Goal: Transaction & Acquisition: Purchase product/service

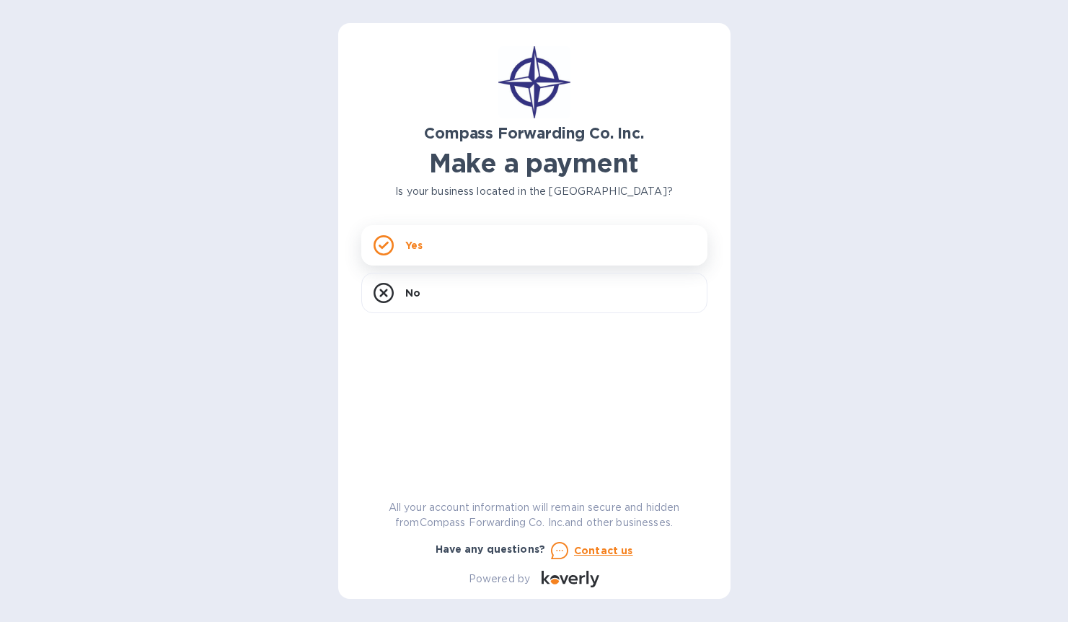
click at [548, 239] on div "Yes" at bounding box center [534, 245] width 346 height 40
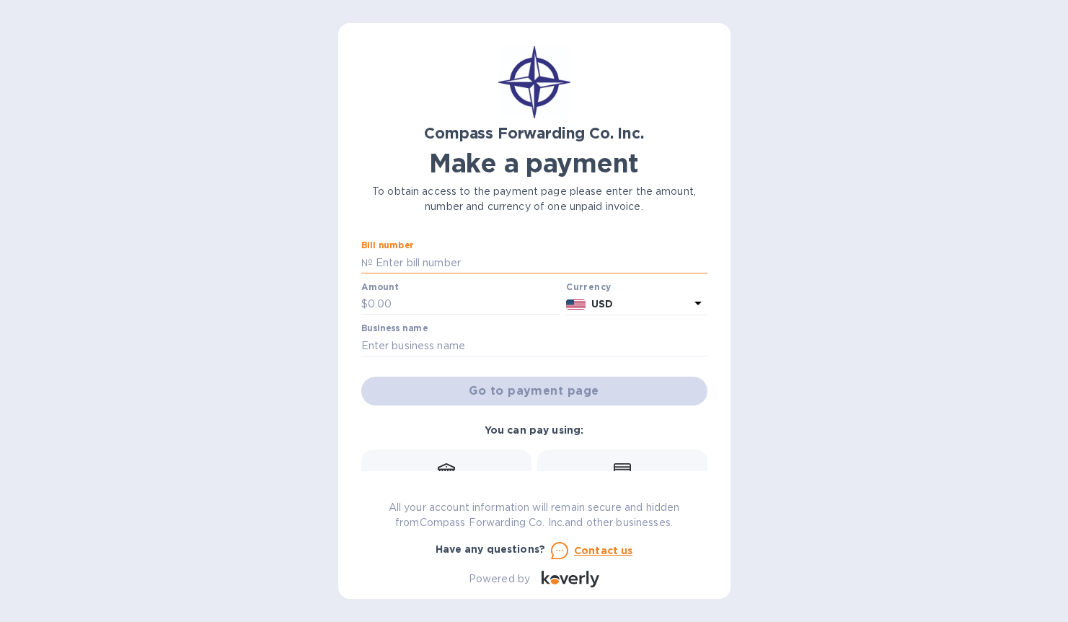
click at [392, 259] on input "text" at bounding box center [540, 263] width 335 height 22
click at [368, 301] on input "text" at bounding box center [464, 305] width 193 height 22
type input "533.01"
click at [395, 259] on input "text" at bounding box center [540, 263] width 335 height 22
click at [384, 346] on input "text" at bounding box center [534, 346] width 346 height 22
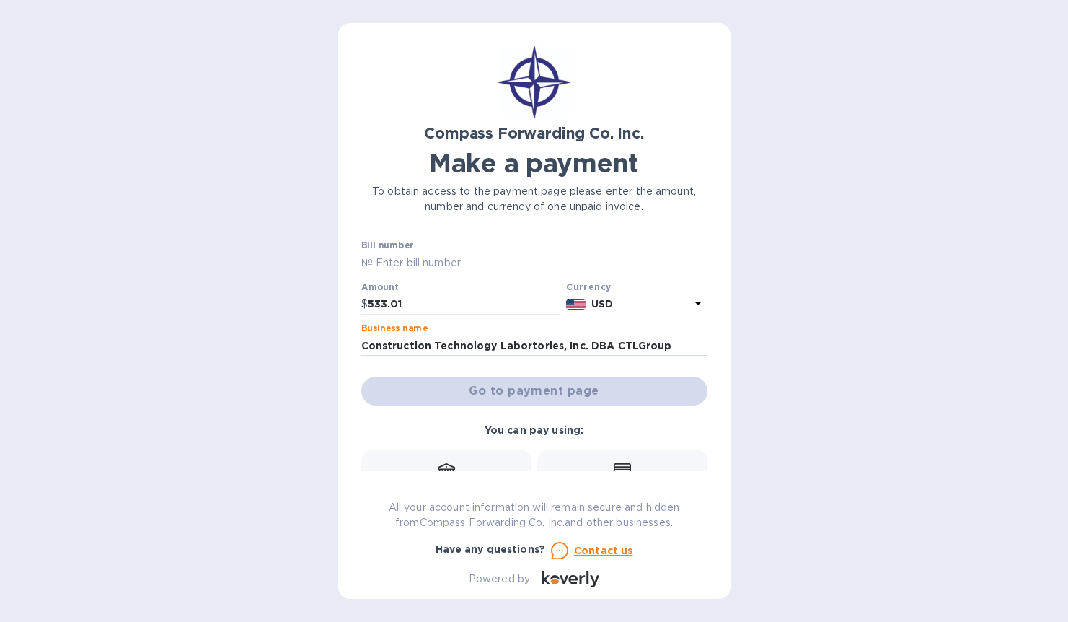
type input "Construction Technology Labortories, Inc. DBA CTLGroup"
click at [392, 258] on input "text" at bounding box center [540, 263] width 335 height 22
click at [379, 260] on input "text" at bounding box center [540, 263] width 335 height 22
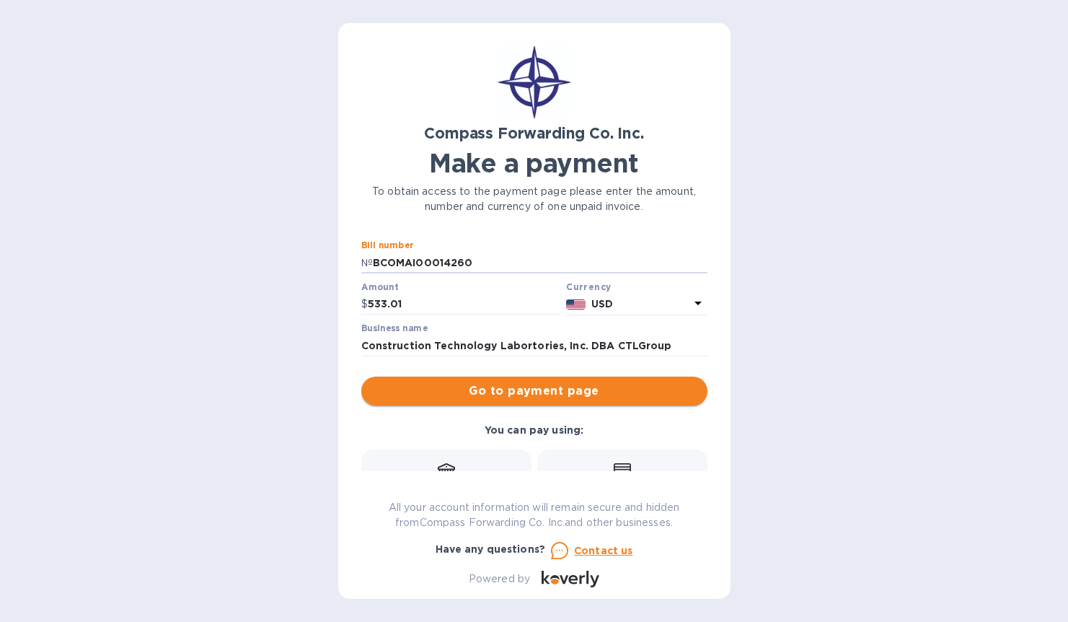
type input "BCOMAI00014260"
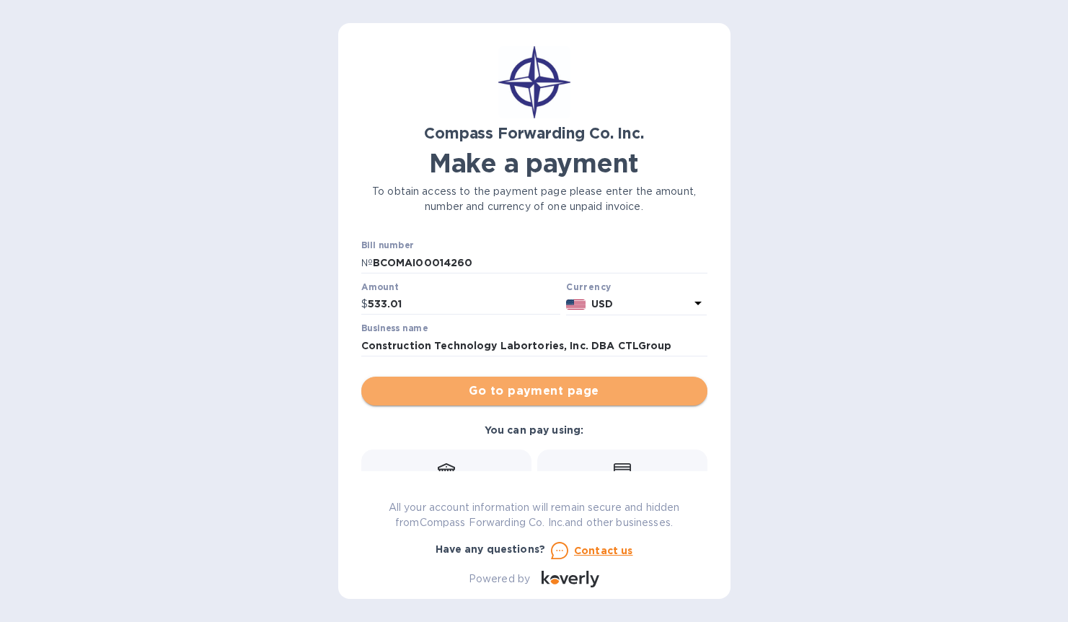
click at [535, 390] on span "Go to payment page" at bounding box center [534, 390] width 323 height 17
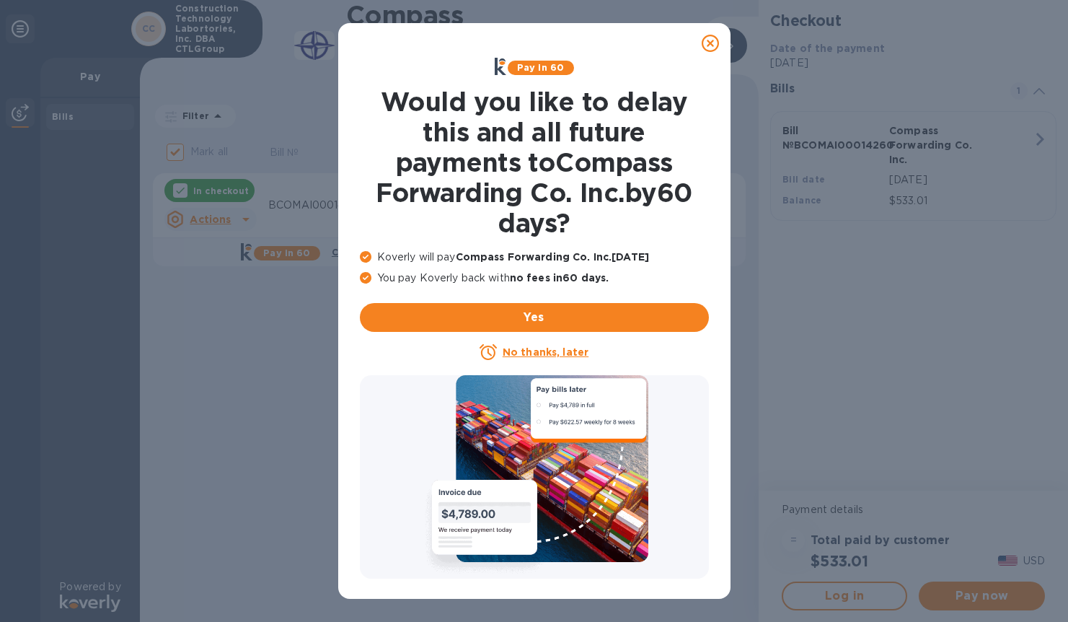
click at [706, 42] on icon at bounding box center [710, 43] width 17 height 17
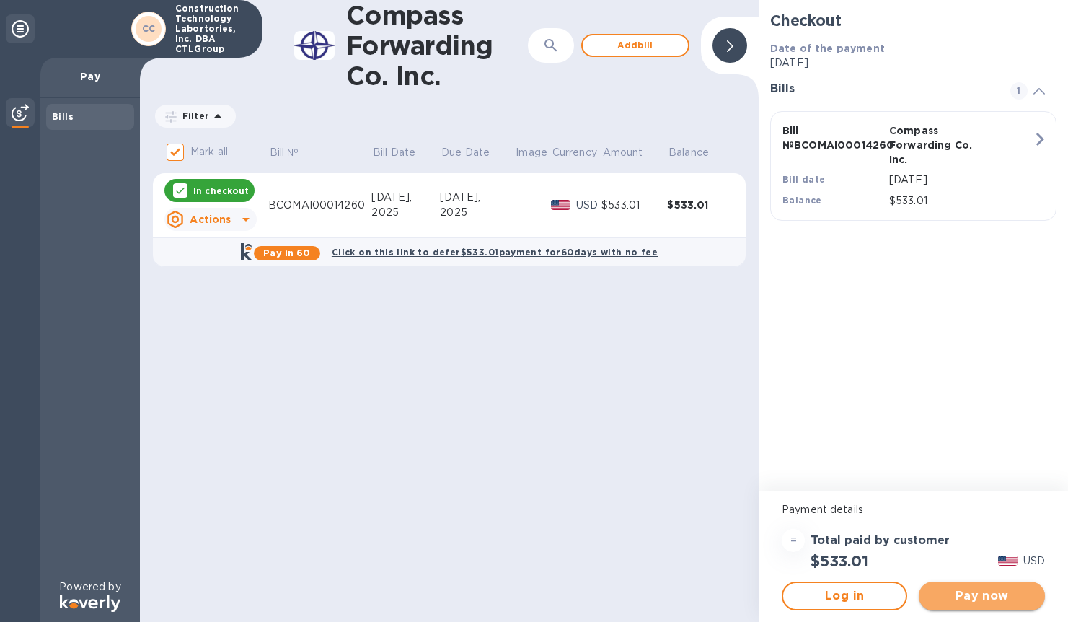
click at [998, 597] on span "Pay now" at bounding box center [982, 595] width 102 height 17
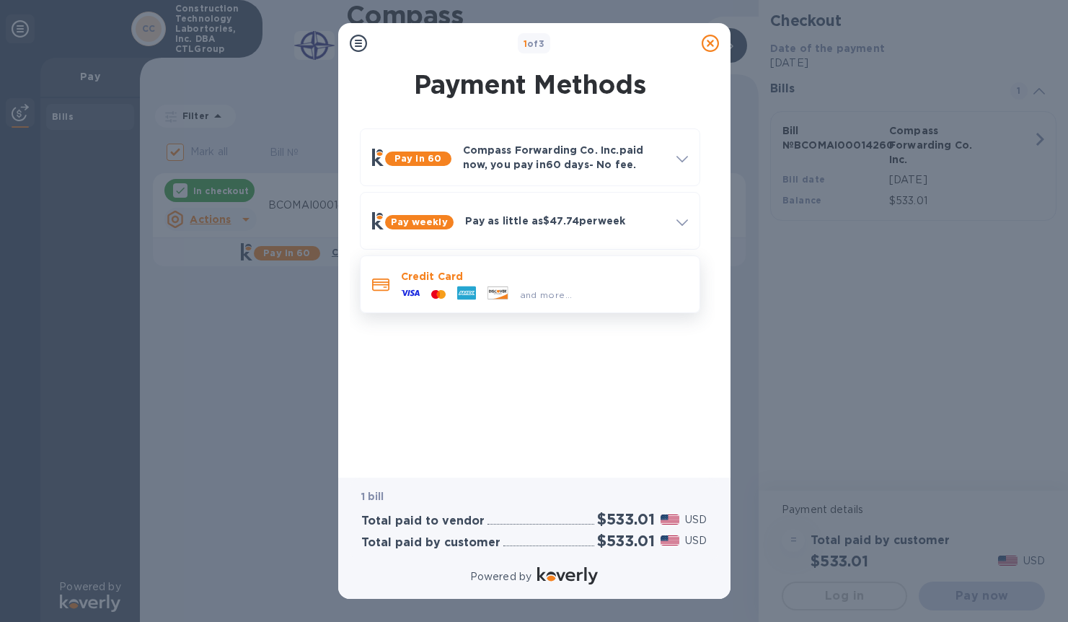
click at [434, 286] on div "and more..." at bounding box center [486, 295] width 183 height 22
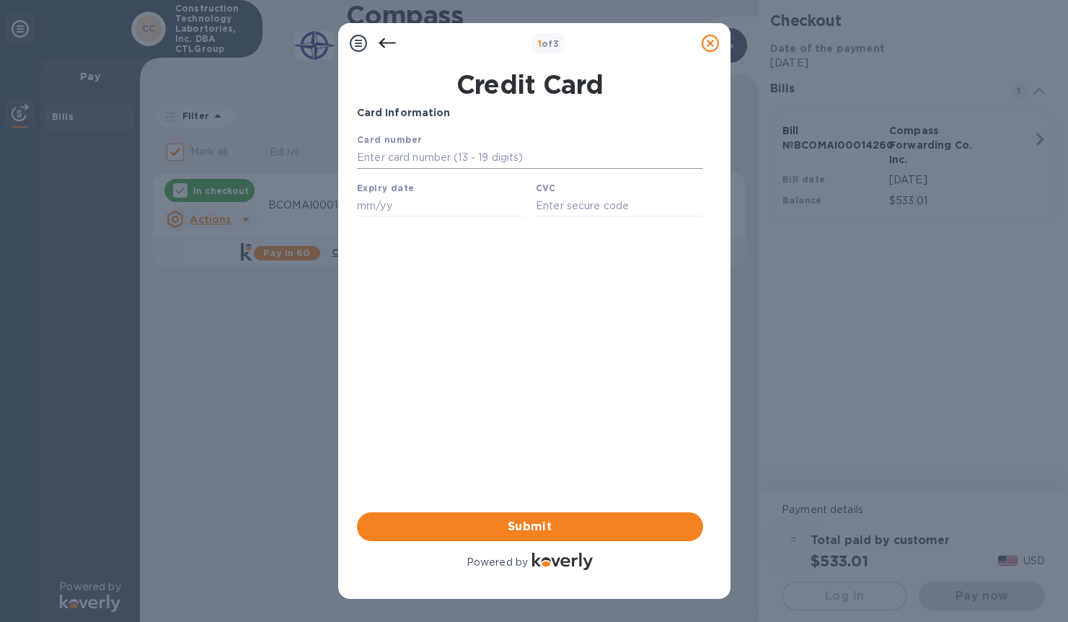
click at [395, 157] on input "text" at bounding box center [529, 158] width 346 height 22
type input "[CREDIT_CARD_NUMBER]"
click at [412, 203] on input "text" at bounding box center [439, 206] width 167 height 22
type input "05/29"
click at [590, 209] on input "text" at bounding box center [618, 206] width 167 height 22
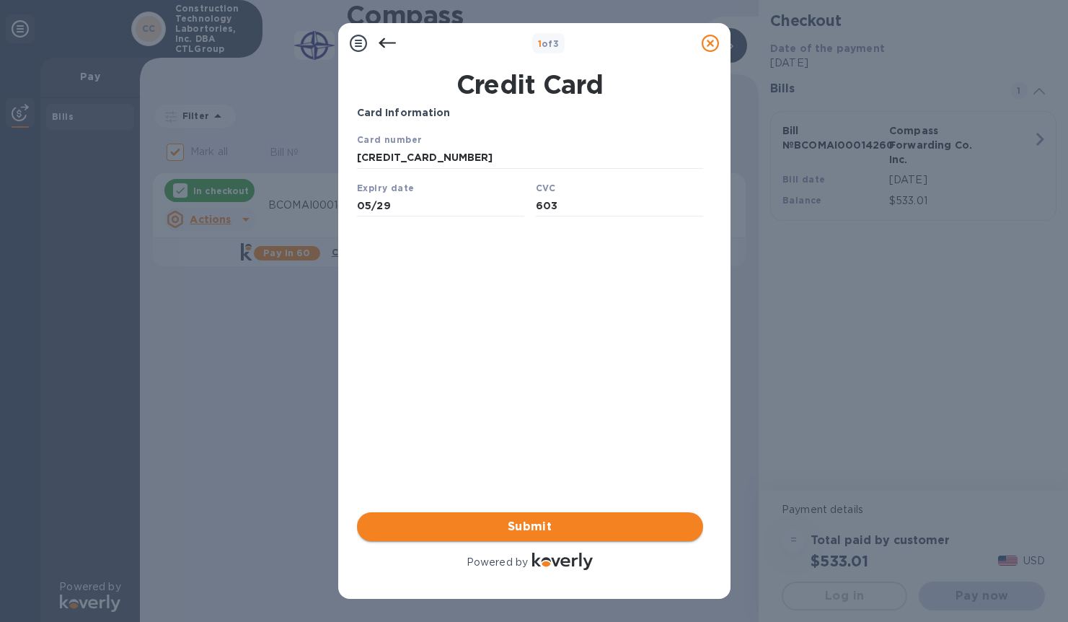
type input "603"
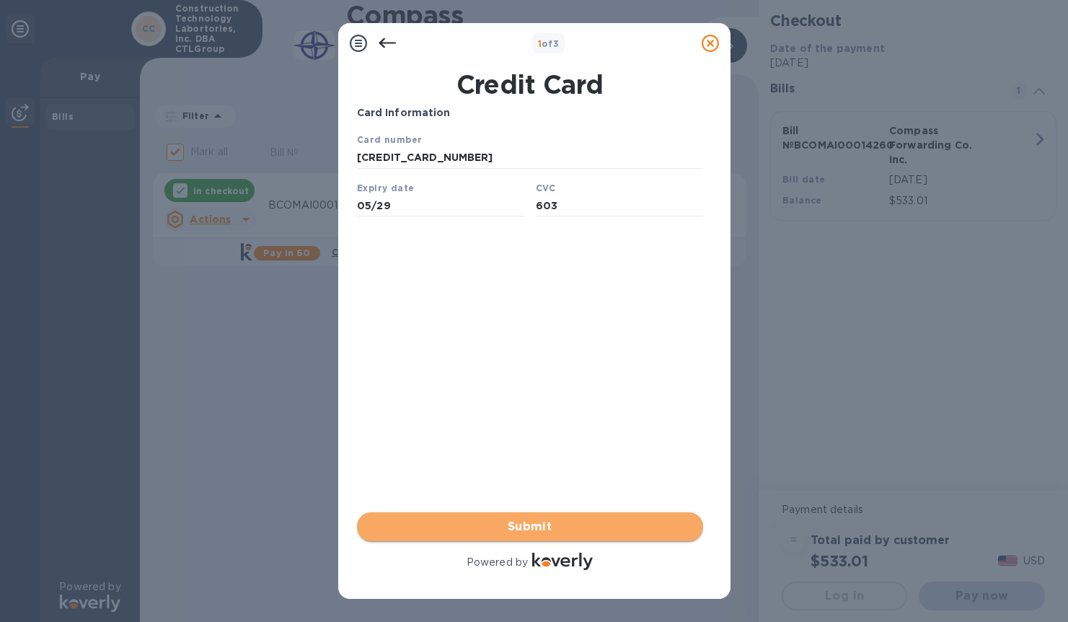
click at [537, 525] on span "Submit" at bounding box center [530, 526] width 323 height 17
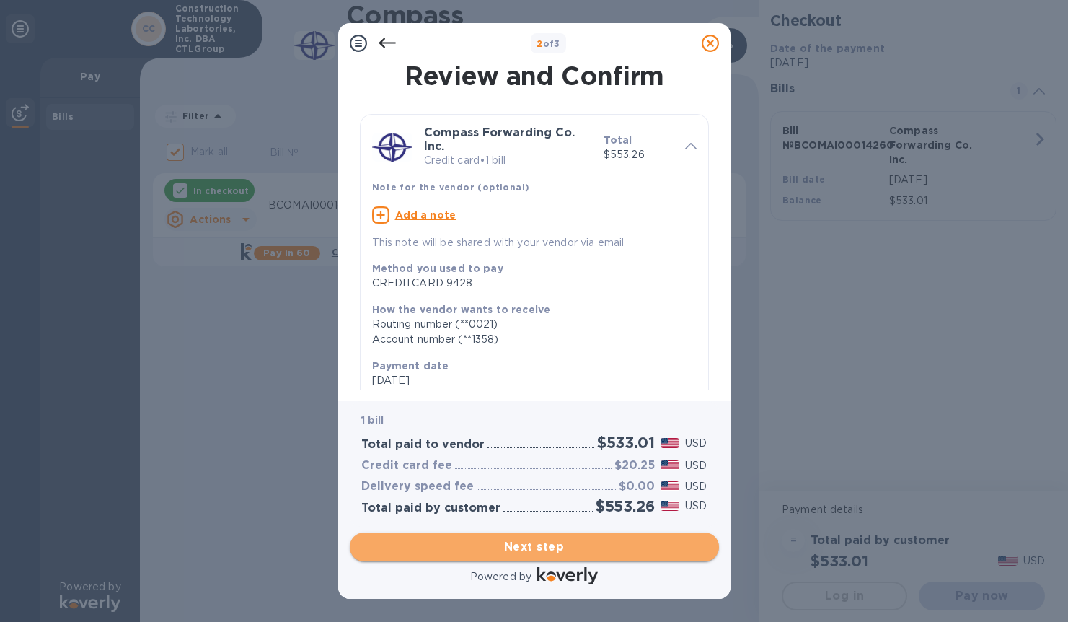
click at [548, 542] on span "Next step" at bounding box center [534, 546] width 346 height 17
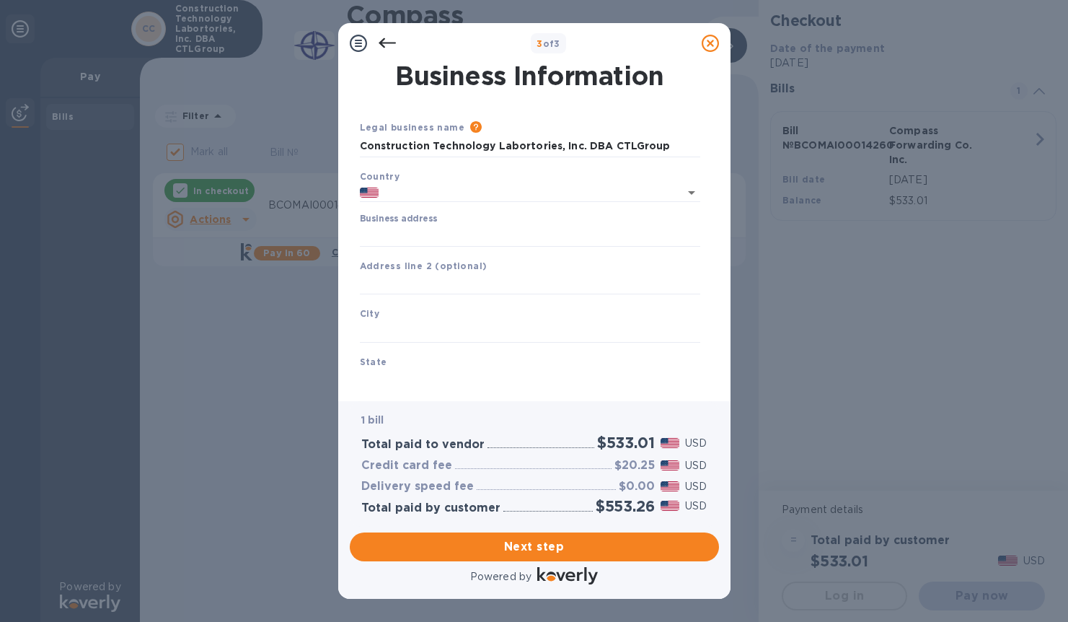
type input "[GEOGRAPHIC_DATA]"
click at [426, 238] on input "Business address" at bounding box center [530, 236] width 340 height 22
type input "[STREET_ADDRESS]"
type input "[GEOGRAPHIC_DATA]"
type input "IL"
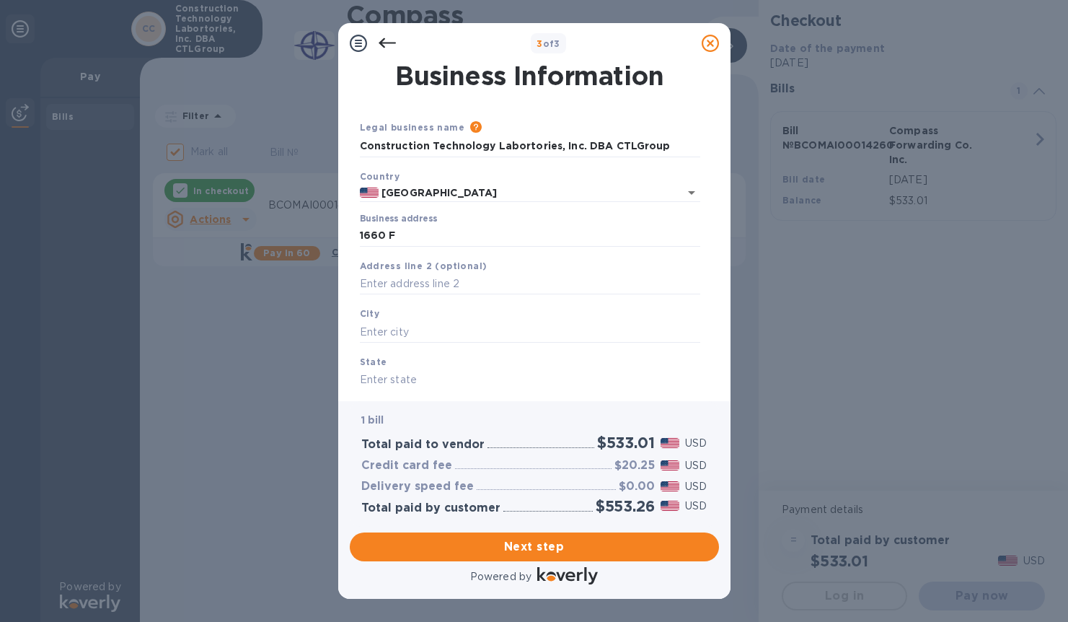
type input "60056"
click at [387, 44] on icon at bounding box center [387, 43] width 17 height 17
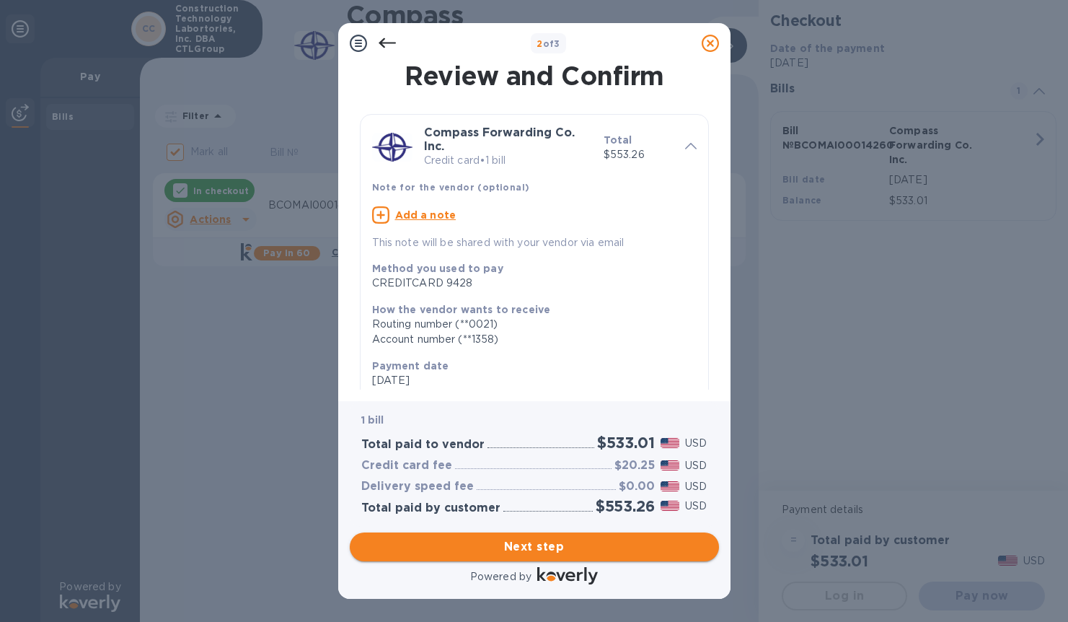
click at [554, 545] on span "Next step" at bounding box center [534, 546] width 346 height 17
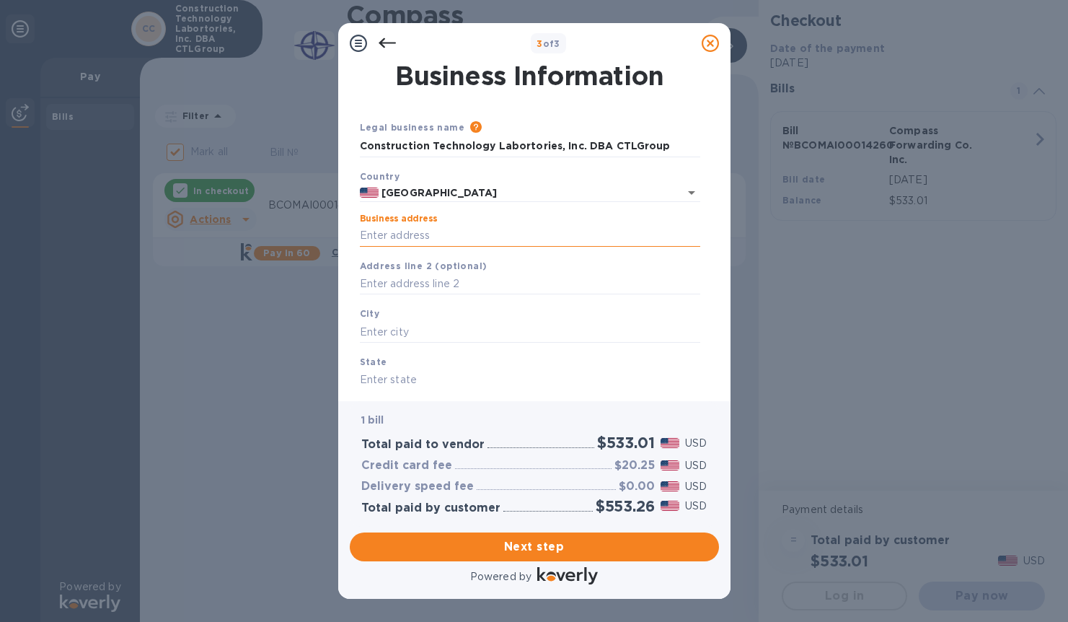
click at [437, 232] on input "Business address" at bounding box center [530, 236] width 340 height 22
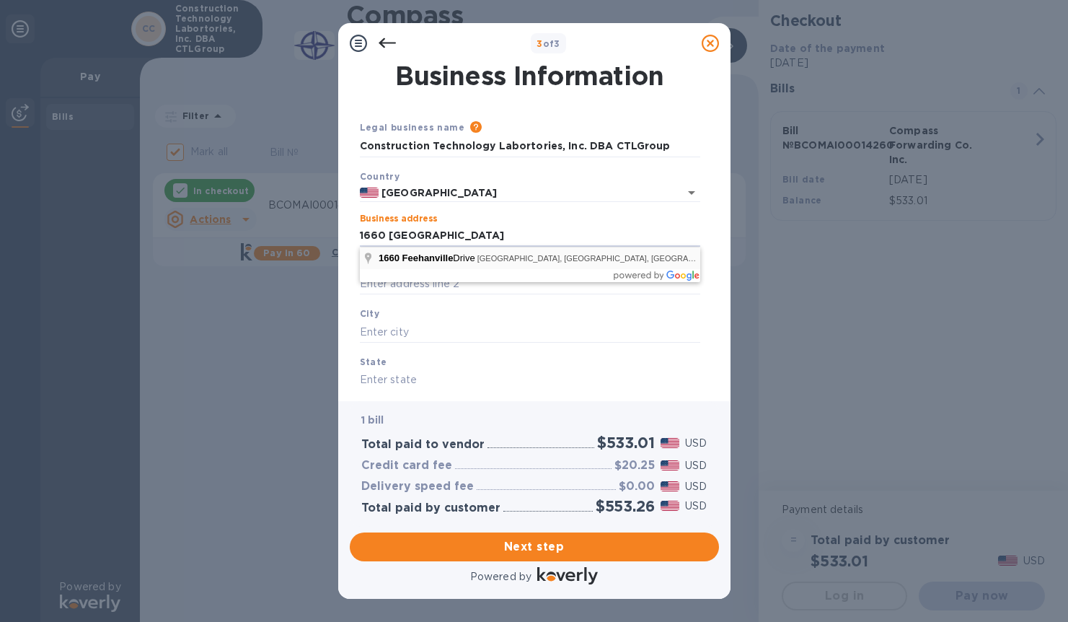
type input "[STREET_ADDRESS]"
type input "[GEOGRAPHIC_DATA]"
type input "IL"
type input "60056"
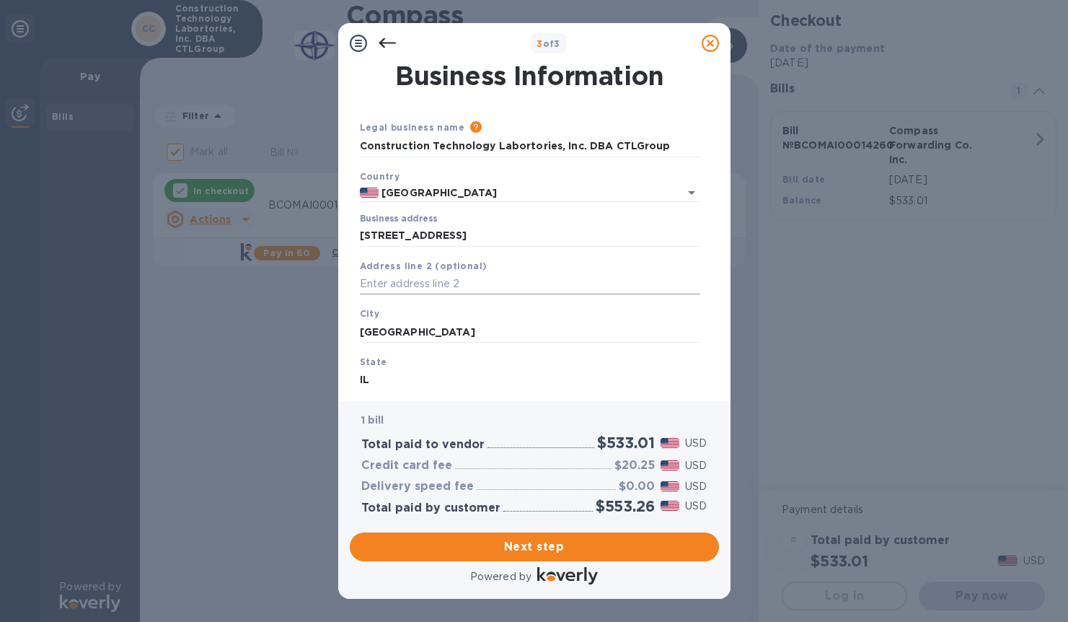
drag, startPoint x: 490, startPoint y: 252, endPoint x: 432, endPoint y: 280, distance: 64.2
click at [432, 280] on input "text" at bounding box center [530, 284] width 340 height 22
type input "Suite 300"
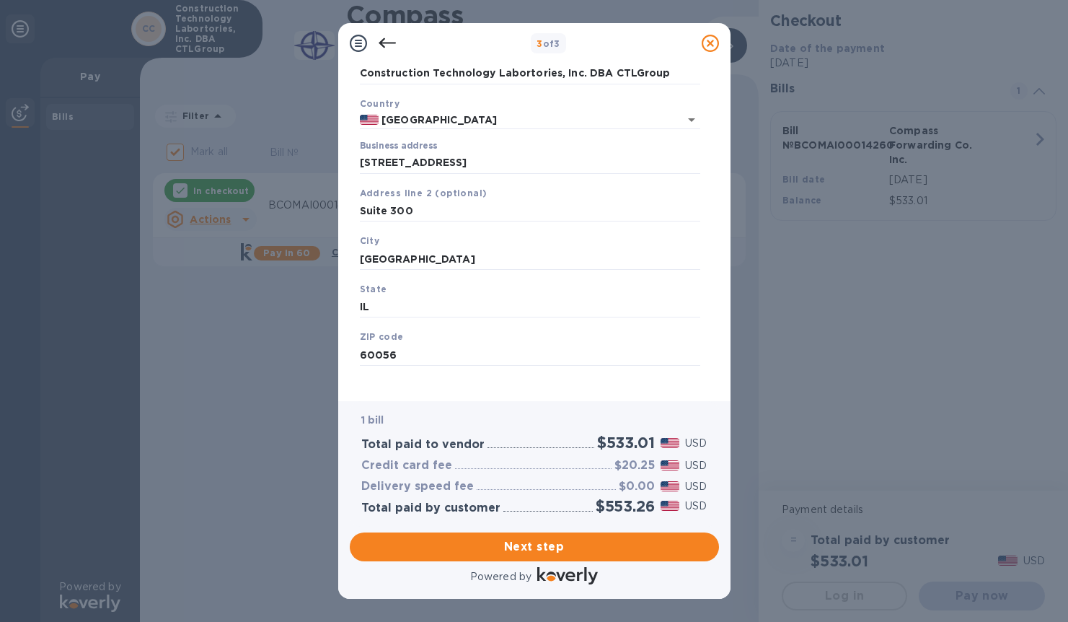
scroll to position [84, 0]
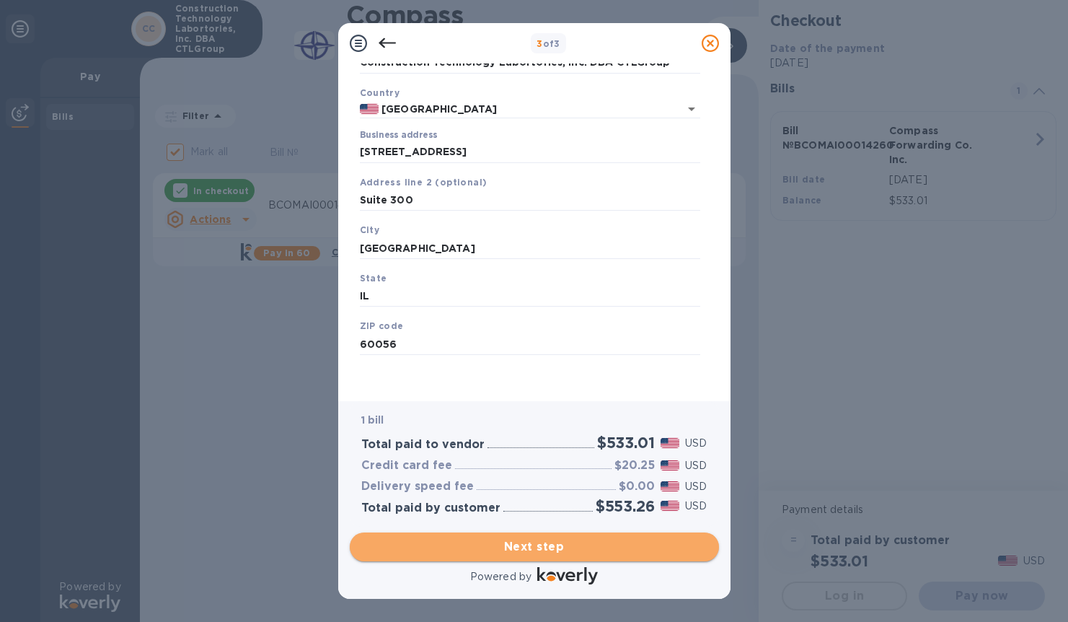
click at [546, 546] on span "Next step" at bounding box center [534, 546] width 346 height 17
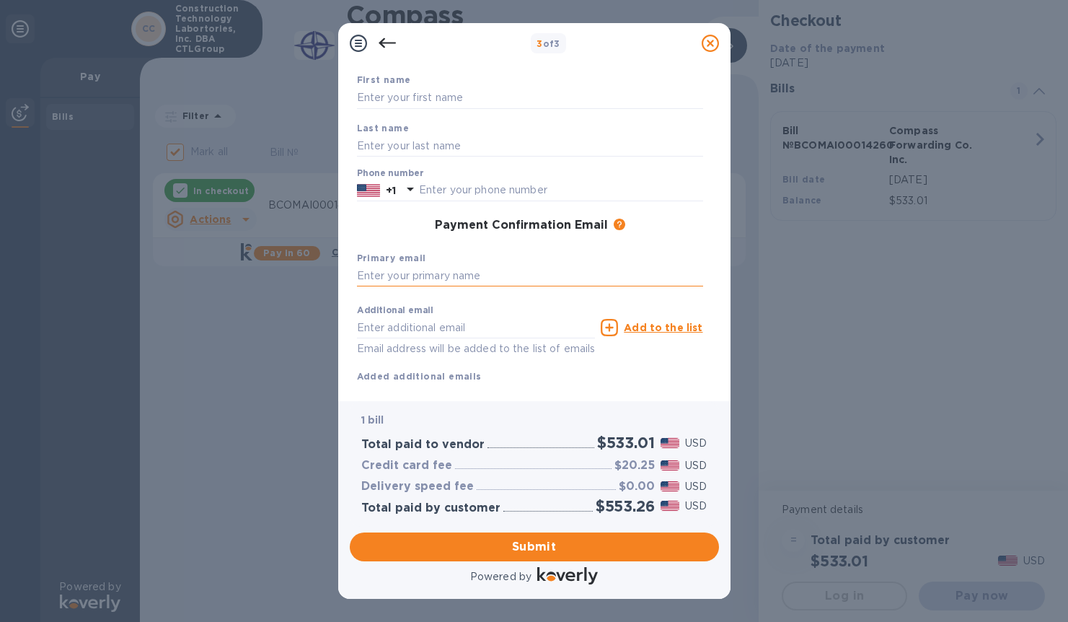
click at [464, 271] on input "text" at bounding box center [530, 276] width 346 height 22
type input "[EMAIL_ADDRESS][DOMAIN_NAME]"
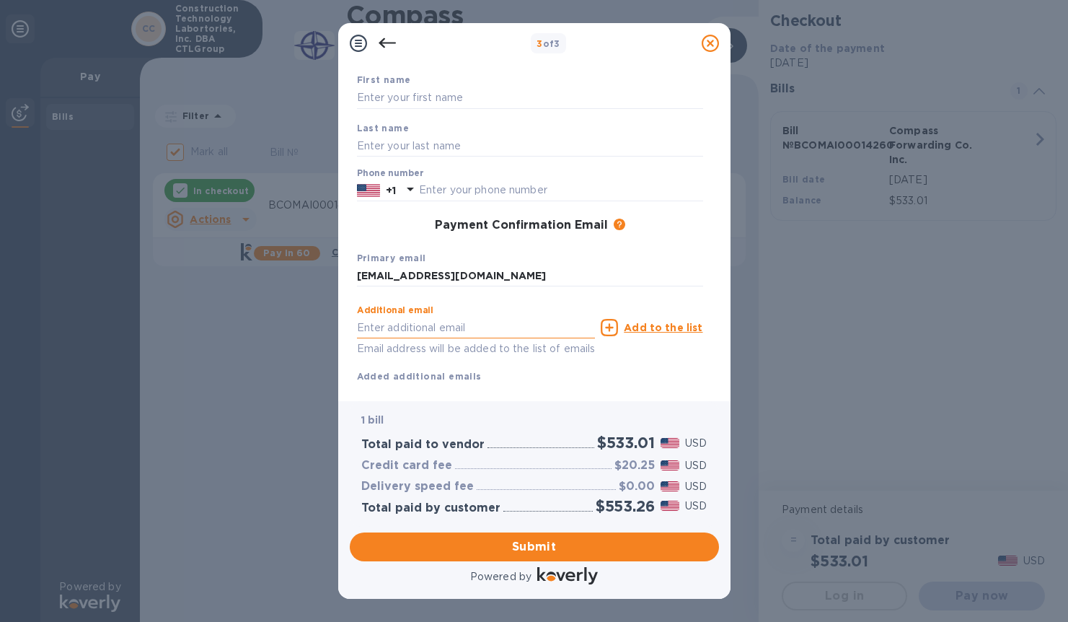
click at [455, 328] on input "text" at bounding box center [476, 328] width 239 height 22
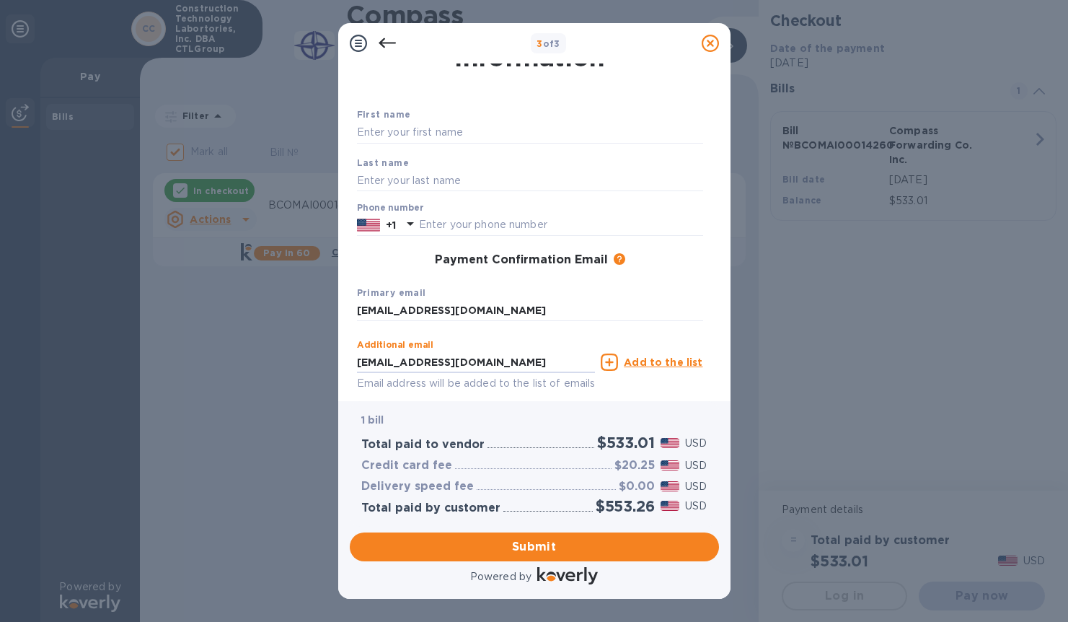
scroll to position [0, 0]
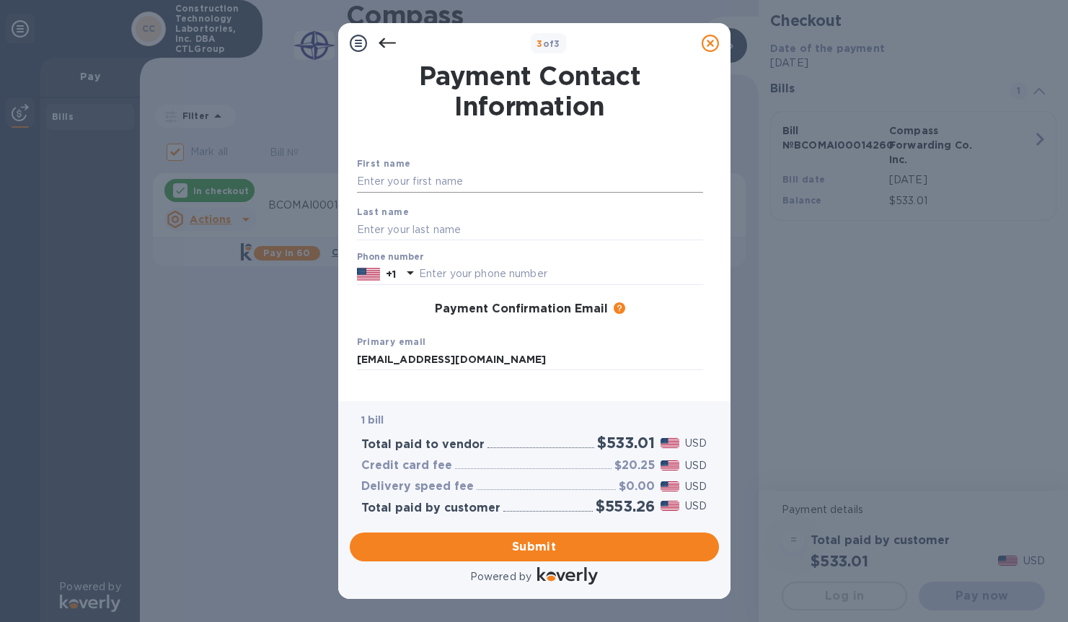
type input "[EMAIL_ADDRESS][DOMAIN_NAME]"
click at [426, 178] on input "text" at bounding box center [530, 182] width 346 height 22
type input "[PERSON_NAME]"
click at [377, 313] on div "Payment Confirmation Email The added email addresses will be used to send the p…" at bounding box center [530, 309] width 346 height 14
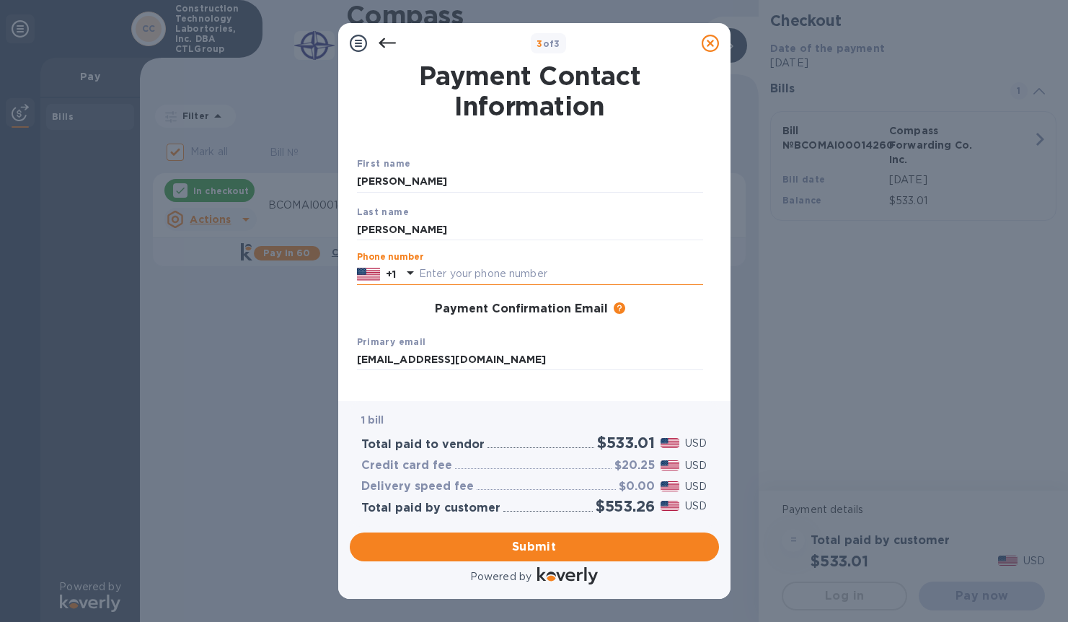
click at [447, 272] on input "text" at bounding box center [561, 274] width 284 height 22
type input "8479723174"
click at [367, 181] on input "[PERSON_NAME]" at bounding box center [530, 182] width 346 height 22
type input "[PERSON_NAME]"
click at [530, 547] on span "Submit" at bounding box center [534, 546] width 346 height 17
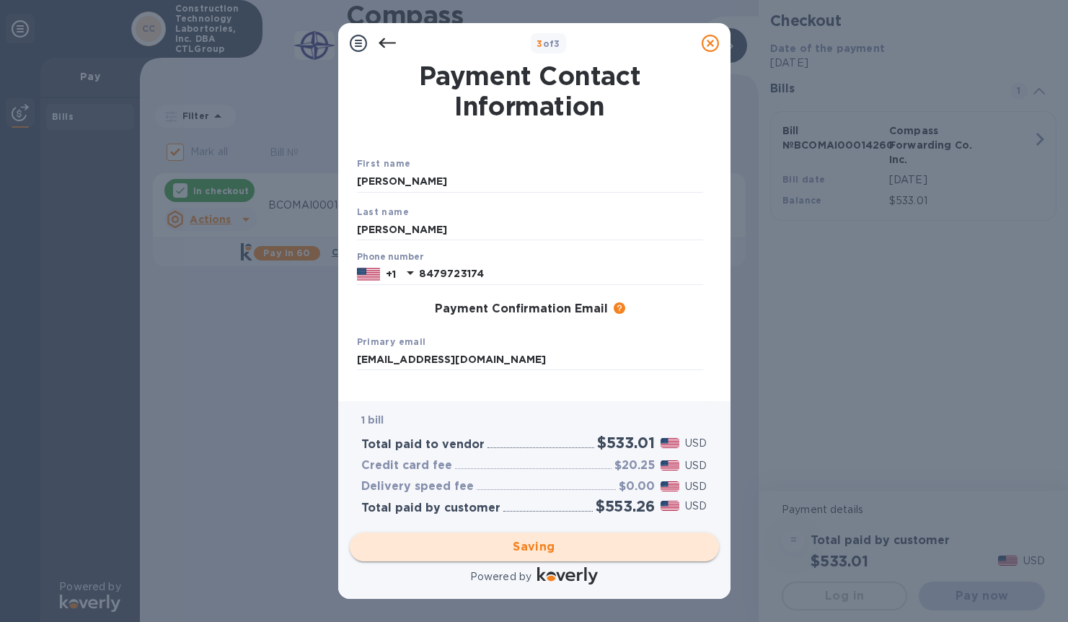
checkbox input "false"
